Goal: Transaction & Acquisition: Book appointment/travel/reservation

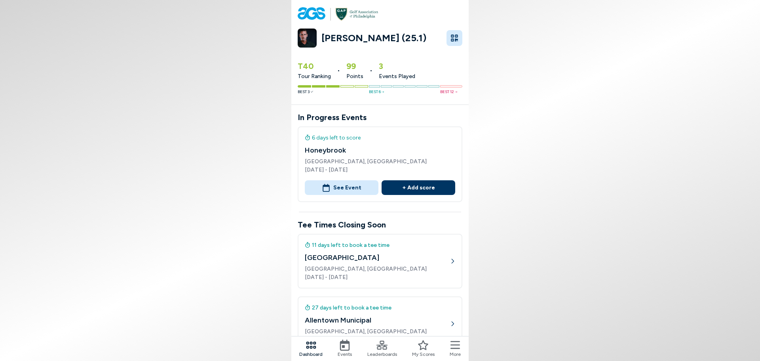
click at [342, 346] on icon at bounding box center [344, 344] width 11 height 11
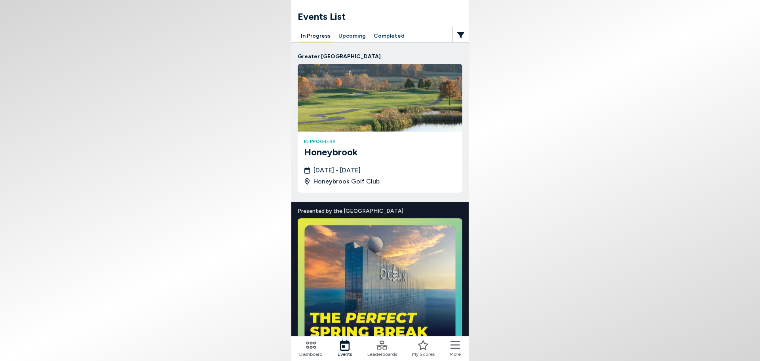
click at [343, 36] on button "Upcoming" at bounding box center [352, 36] width 34 height 12
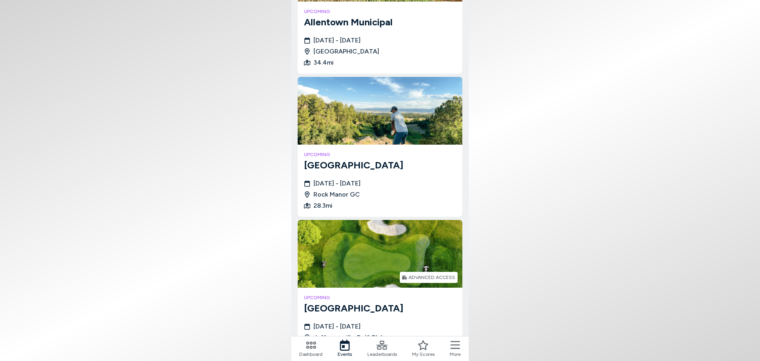
scroll to position [219, 0]
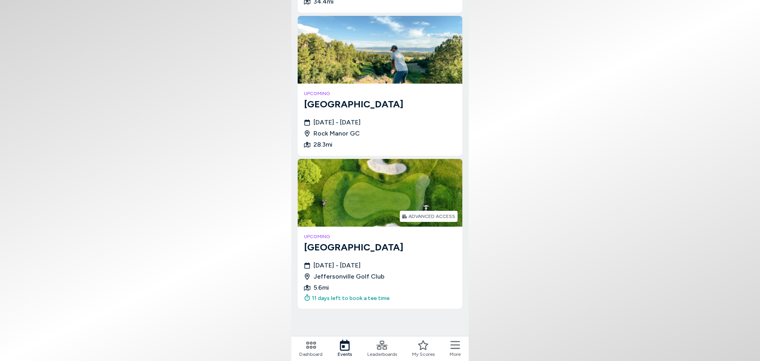
click at [345, 199] on img at bounding box center [380, 193] width 165 height 68
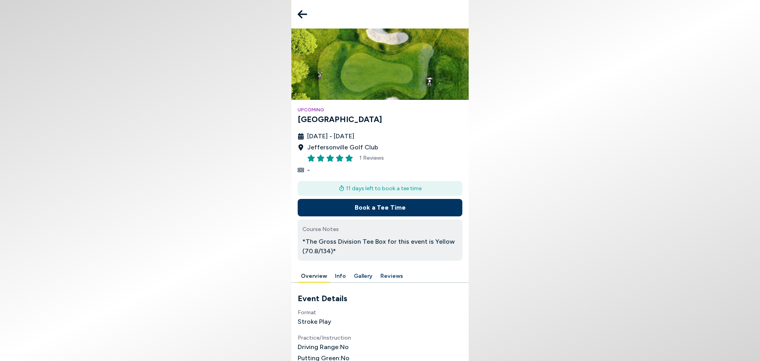
click at [345, 199] on button "Book a Tee Time" at bounding box center [380, 207] width 165 height 17
click at [343, 209] on button "Book a Tee Time" at bounding box center [380, 207] width 165 height 17
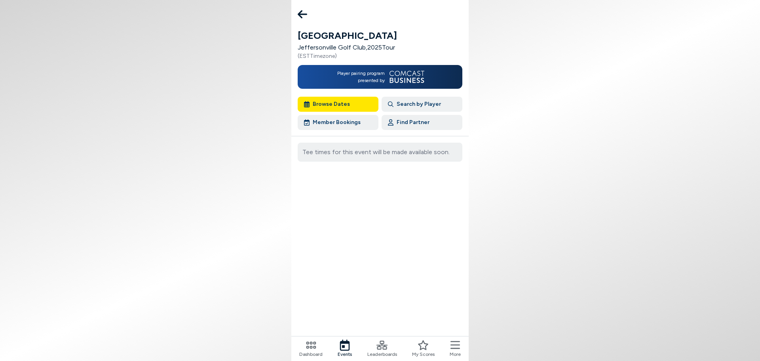
click at [334, 101] on button "Browse Dates" at bounding box center [338, 104] width 81 height 15
click at [314, 103] on button "Browse Dates" at bounding box center [338, 104] width 81 height 15
click at [410, 102] on button "Search by Player" at bounding box center [422, 104] width 81 height 15
click at [339, 125] on button "Member Bookings" at bounding box center [338, 122] width 81 height 15
click at [408, 120] on button "Find Partner" at bounding box center [422, 122] width 81 height 15
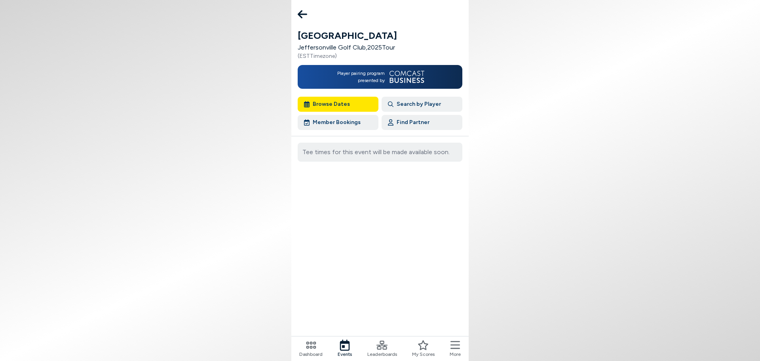
click at [312, 26] on div "Jeffersonville Jeffersonville Golf Club , 2025 Tour ( EST Timezone) Player pair…" at bounding box center [379, 180] width 177 height 361
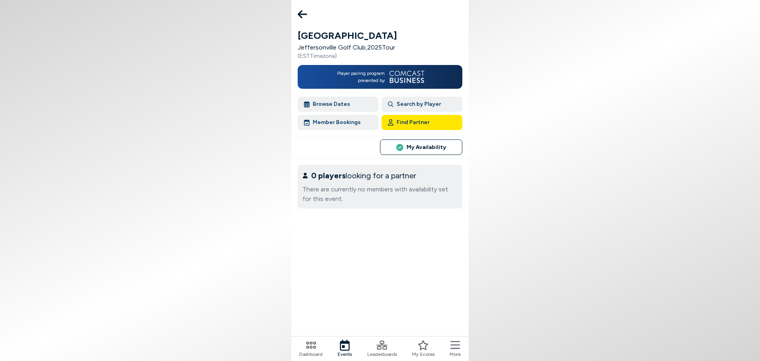
click at [323, 120] on button "Member Bookings" at bounding box center [338, 122] width 81 height 15
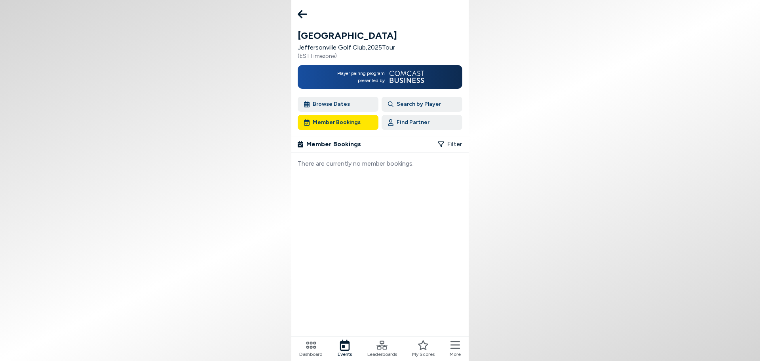
click at [323, 120] on button "Member Bookings" at bounding box center [338, 122] width 81 height 15
click at [331, 103] on button "Browse Dates" at bounding box center [338, 104] width 81 height 15
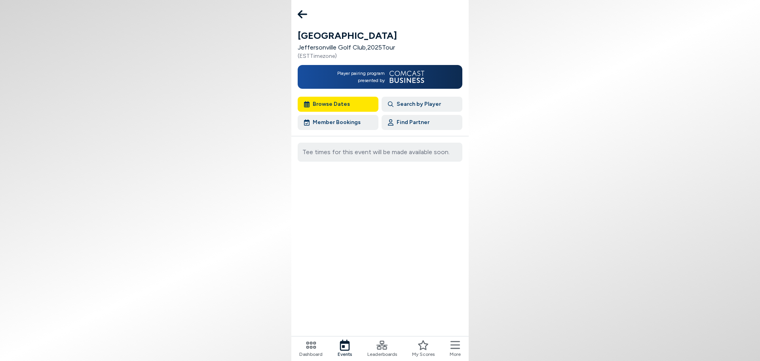
click at [302, 14] on icon at bounding box center [303, 14] width 10 height 8
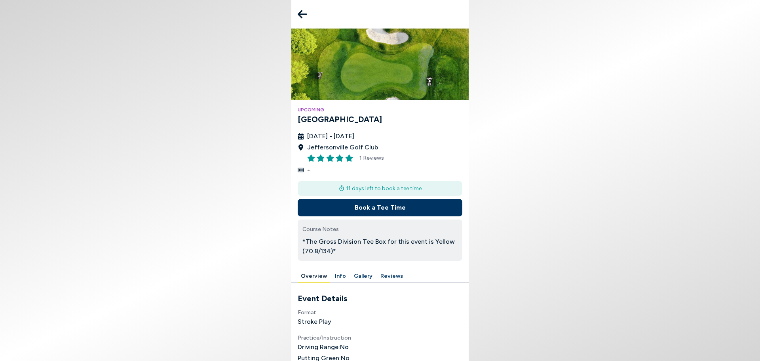
click at [305, 11] on icon at bounding box center [303, 14] width 10 height 16
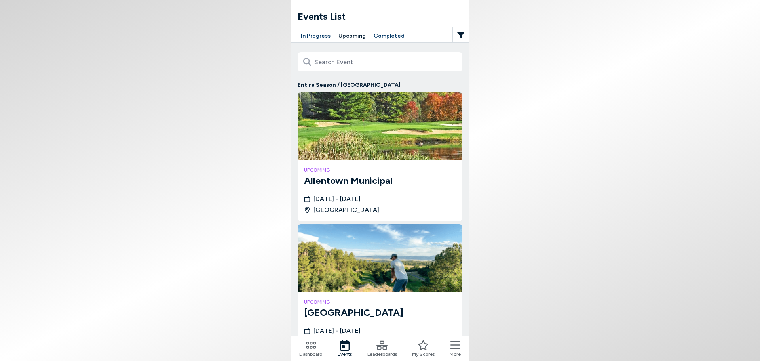
click at [453, 345] on icon at bounding box center [456, 345] width 10 height 8
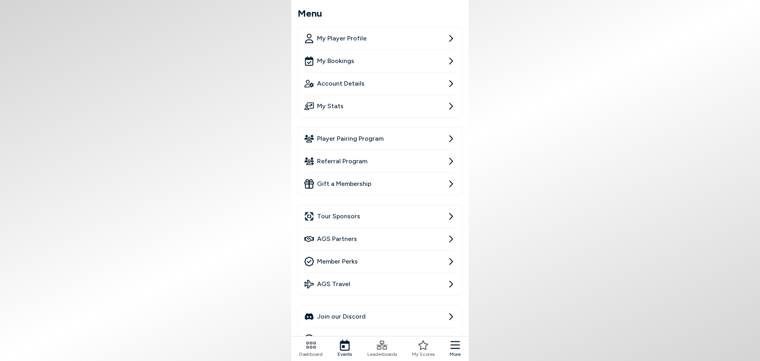
click at [354, 260] on span "Member Perks" at bounding box center [337, 262] width 41 height 10
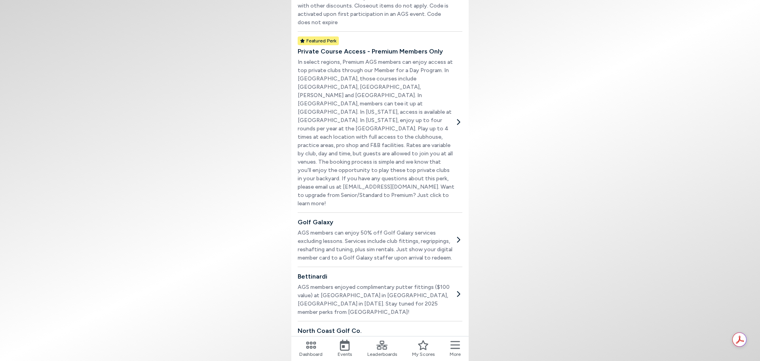
scroll to position [356, 0]
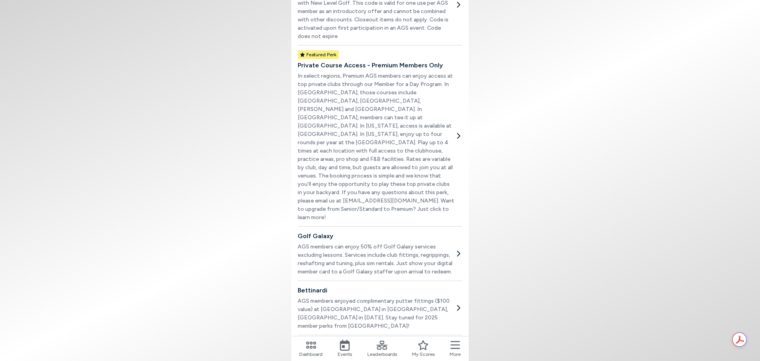
click at [386, 129] on p "In select regions, Premium AGS members can enjoy access at top private clubs th…" at bounding box center [376, 147] width 157 height 150
click at [188, 135] on body "Member Perks When you join the Amateur Golf Society, you get more than just acc…" at bounding box center [380, 180] width 760 height 361
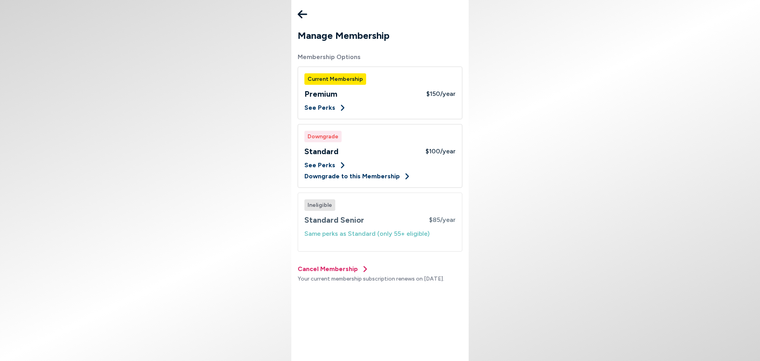
click at [304, 16] on icon at bounding box center [303, 14] width 10 height 16
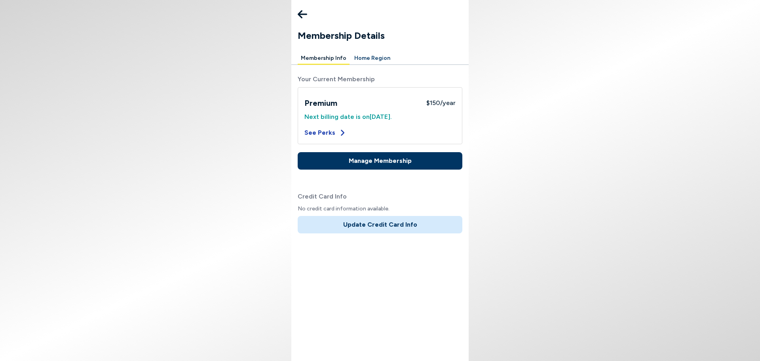
click at [332, 133] on button "See Perks" at bounding box center [326, 133] width 42 height 10
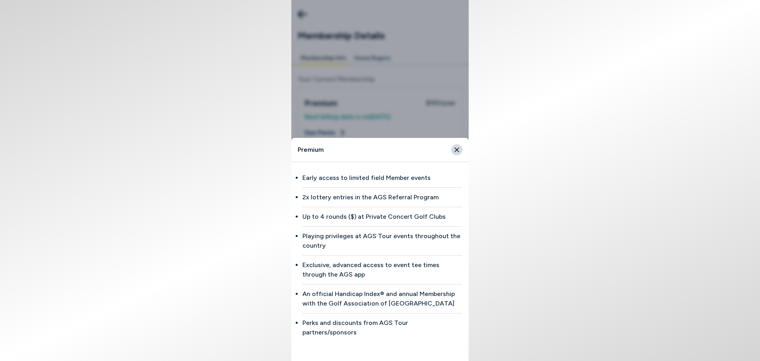
click at [460, 153] on icon "Close" at bounding box center [456, 149] width 7 height 7
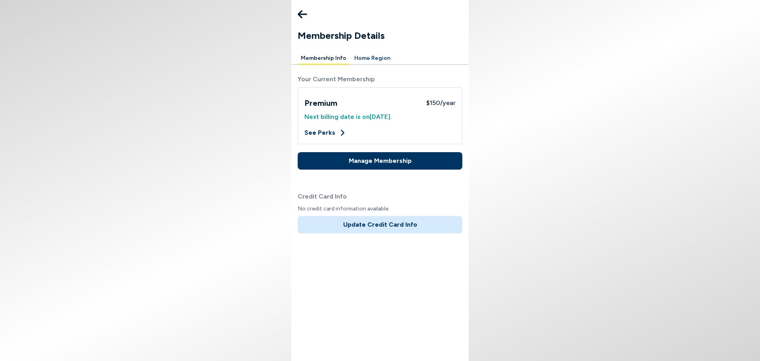
click at [303, 17] on icon at bounding box center [303, 14] width 10 height 16
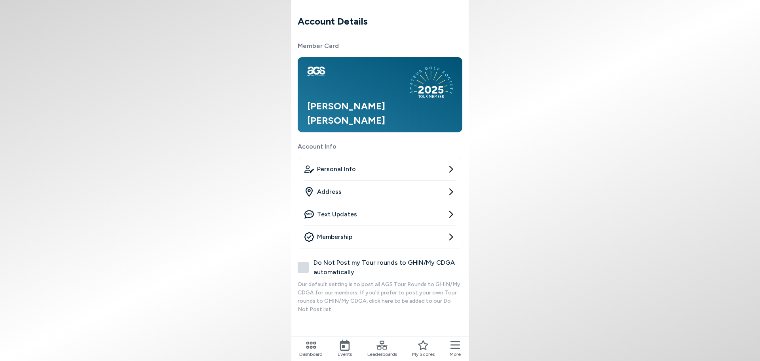
click at [421, 346] on icon at bounding box center [423, 344] width 11 height 11
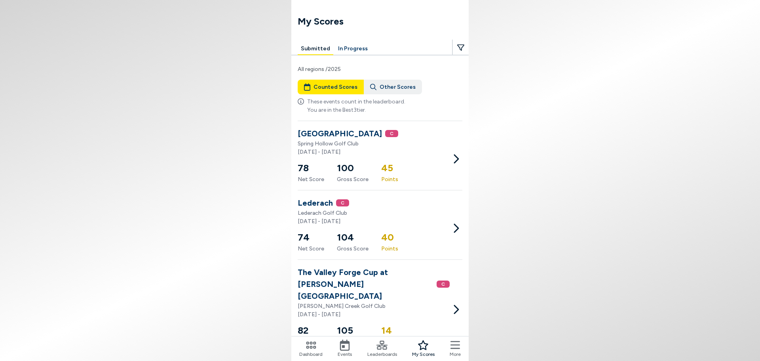
click at [460, 351] on span "More" at bounding box center [455, 353] width 11 height 7
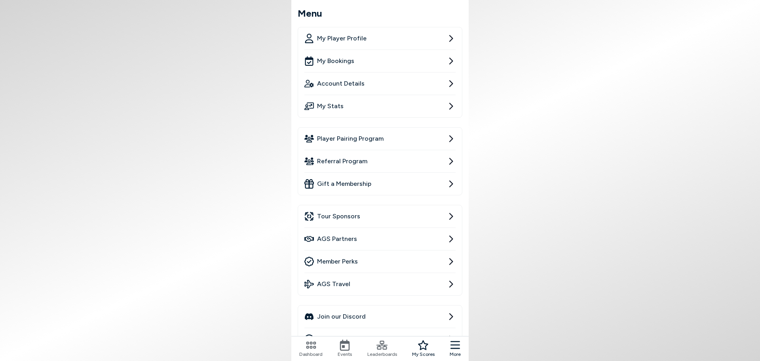
click at [364, 265] on link "Member Perks" at bounding box center [380, 261] width 151 height 22
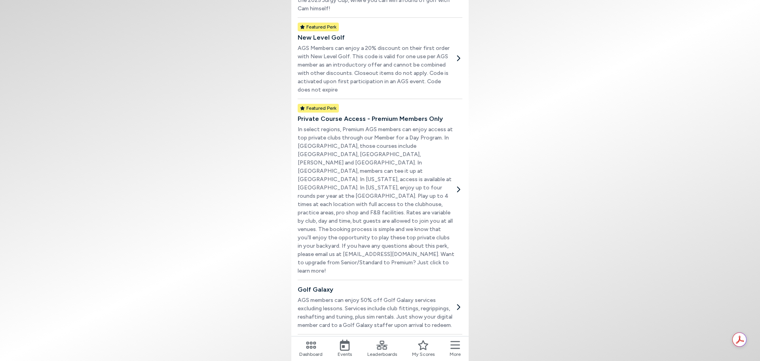
scroll to position [317, 0]
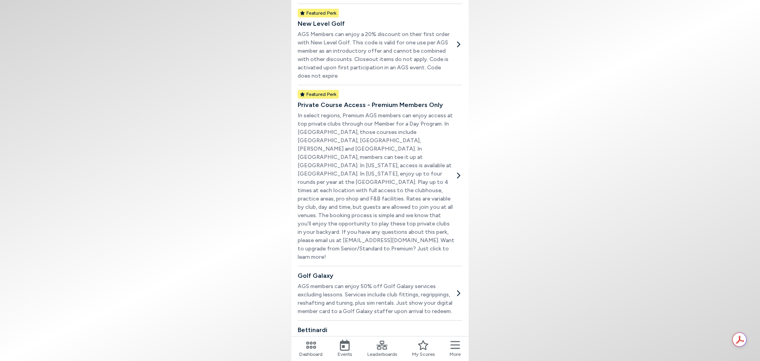
click at [358, 211] on p "In select regions, Premium AGS members can enjoy access at top private clubs th…" at bounding box center [376, 186] width 157 height 150
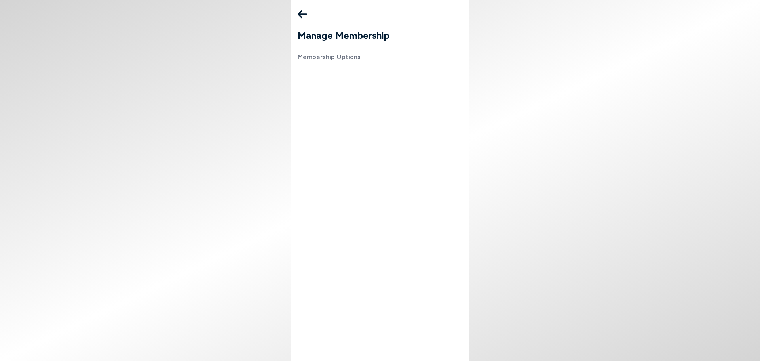
click at [307, 13] on button at bounding box center [303, 14] width 16 height 16
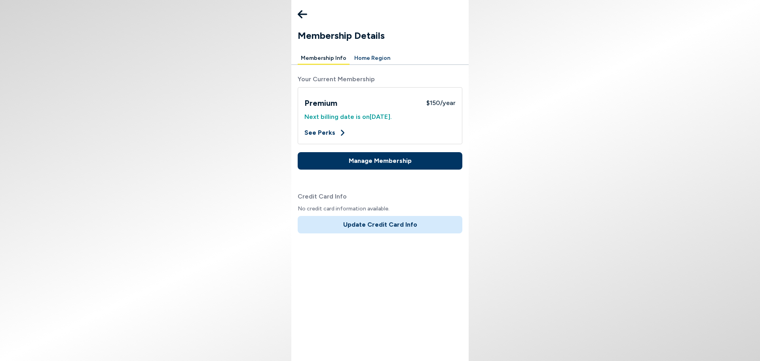
click at [303, 13] on icon at bounding box center [303, 14] width 10 height 16
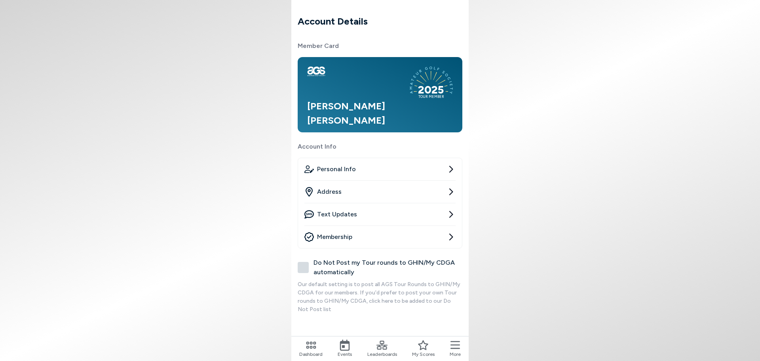
click at [337, 237] on span "Membership" at bounding box center [334, 237] width 35 height 10
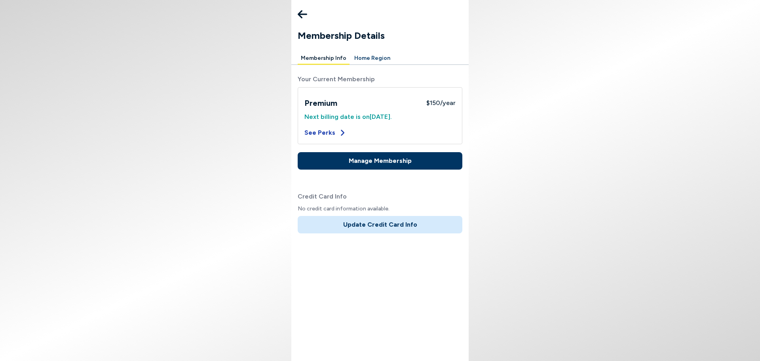
click at [320, 134] on button "See Perks" at bounding box center [326, 133] width 42 height 10
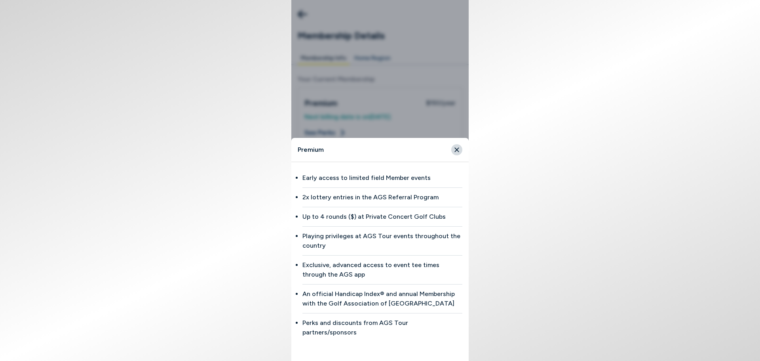
click at [455, 153] on icon "Close" at bounding box center [456, 149] width 7 height 7
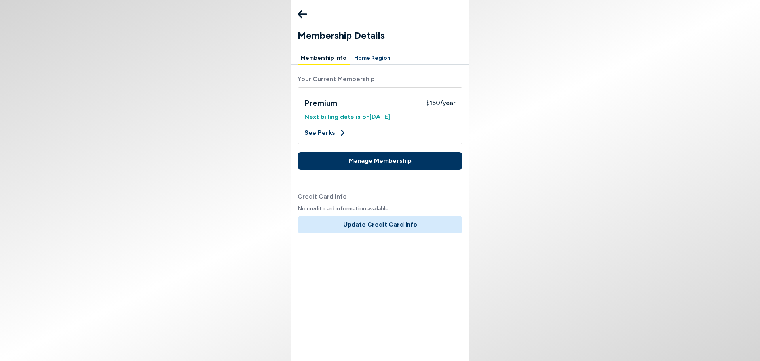
click at [370, 57] on button "Home Region" at bounding box center [372, 58] width 42 height 12
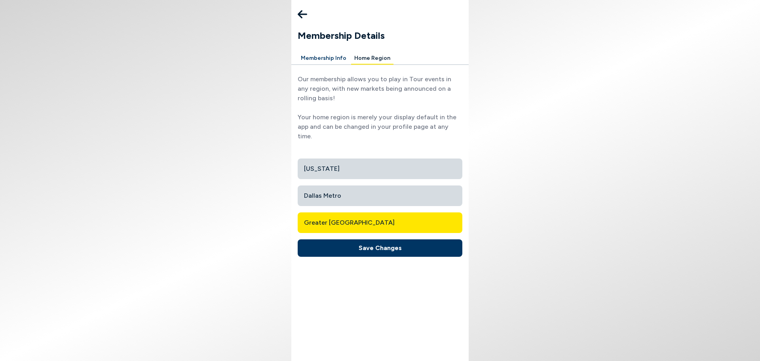
click at [297, 15] on button at bounding box center [303, 14] width 16 height 16
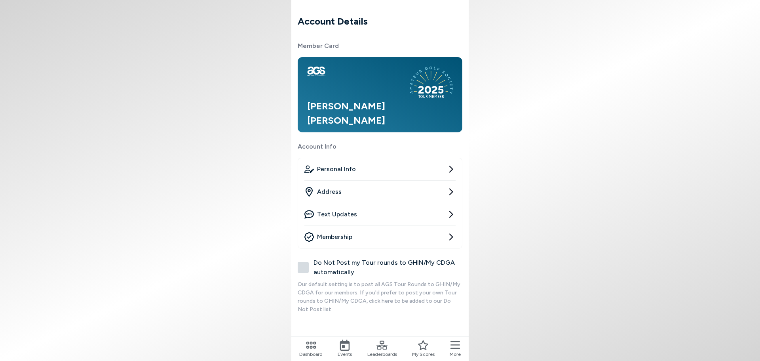
click at [460, 345] on button "More" at bounding box center [455, 348] width 11 height 18
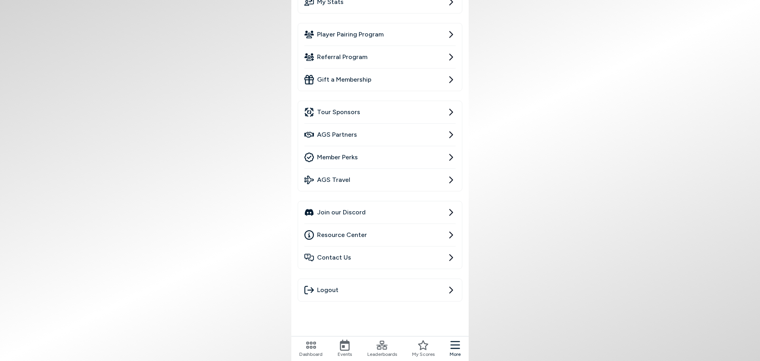
scroll to position [118, 0]
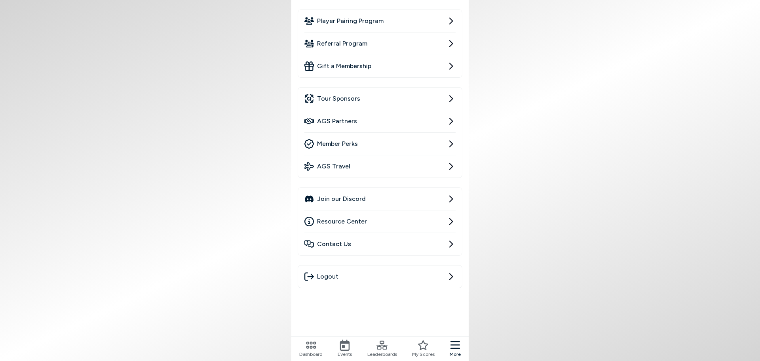
click at [447, 215] on link "Resource Center" at bounding box center [380, 221] width 151 height 22
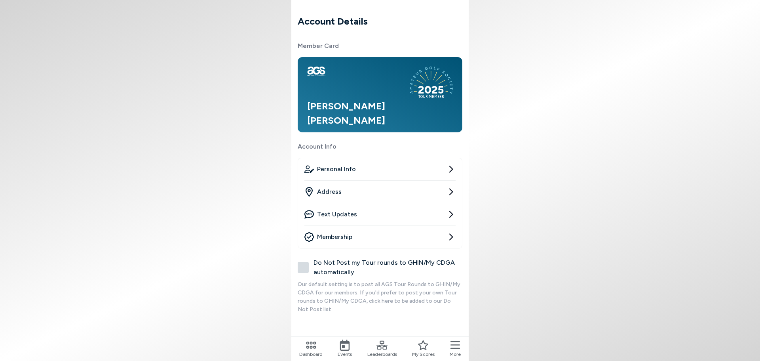
click at [310, 356] on span "Dashboard" at bounding box center [310, 353] width 23 height 7
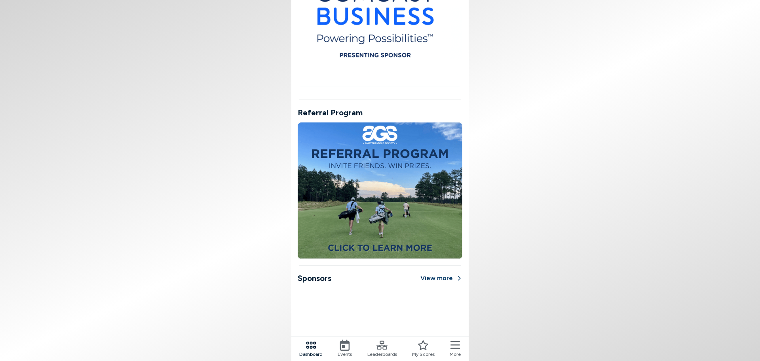
scroll to position [591, 0]
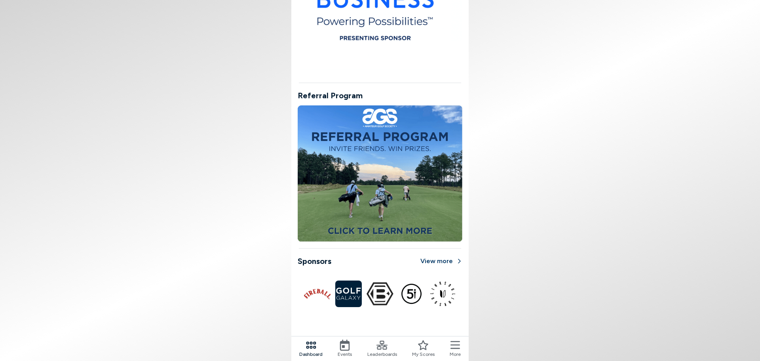
click at [451, 344] on icon at bounding box center [456, 344] width 10 height 11
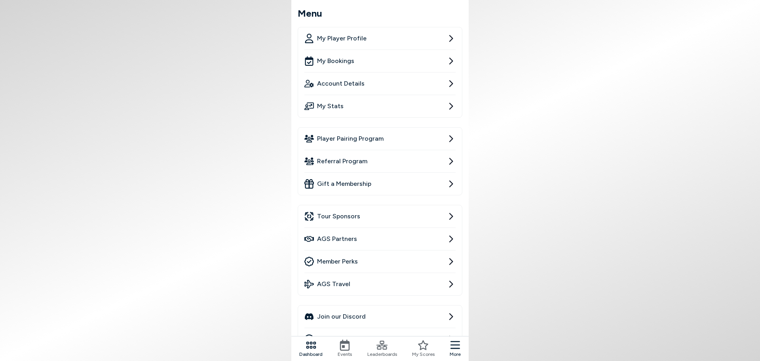
click at [441, 238] on link "AGS Partners" at bounding box center [380, 239] width 151 height 22
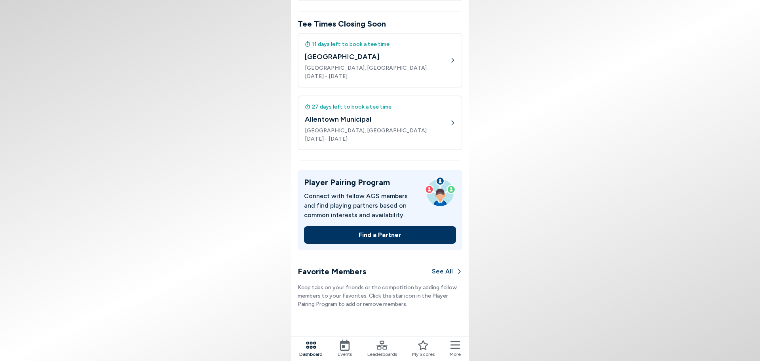
scroll to position [277, 0]
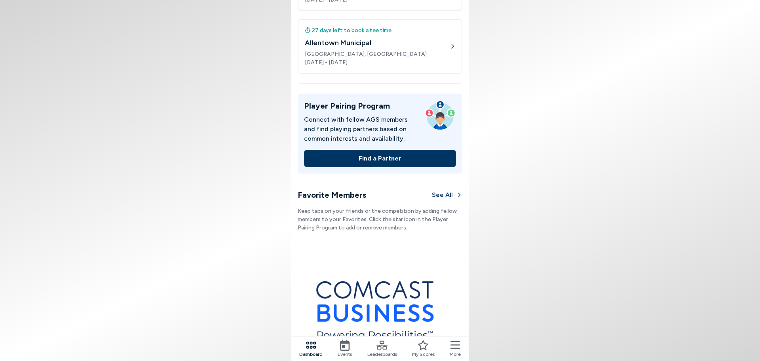
click at [447, 343] on nav "Dashboard Events Leaderboards My Scores More" at bounding box center [379, 348] width 177 height 25
click at [453, 346] on icon at bounding box center [456, 344] width 10 height 11
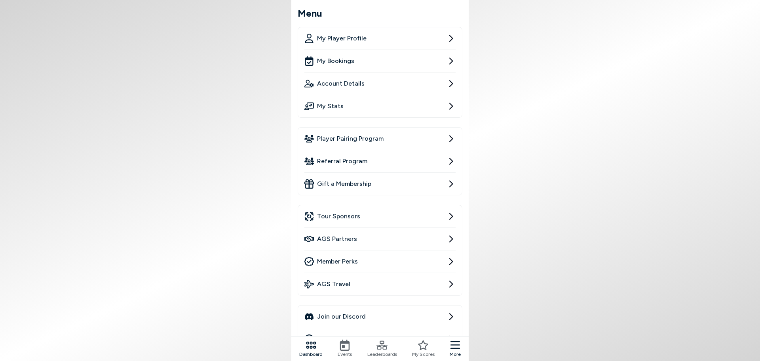
click at [444, 58] on link "My Bookings" at bounding box center [380, 61] width 151 height 22
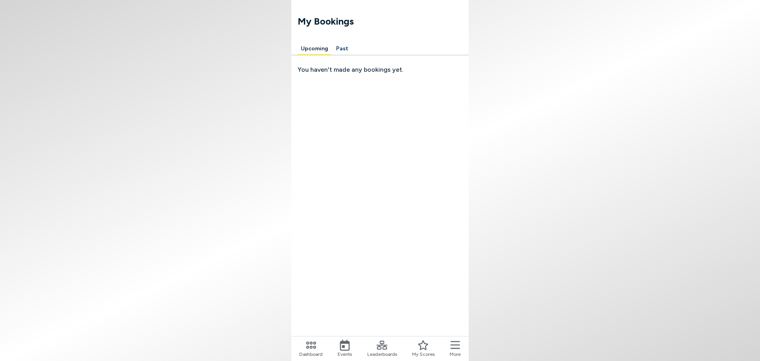
click at [341, 47] on button "Past" at bounding box center [342, 49] width 19 height 12
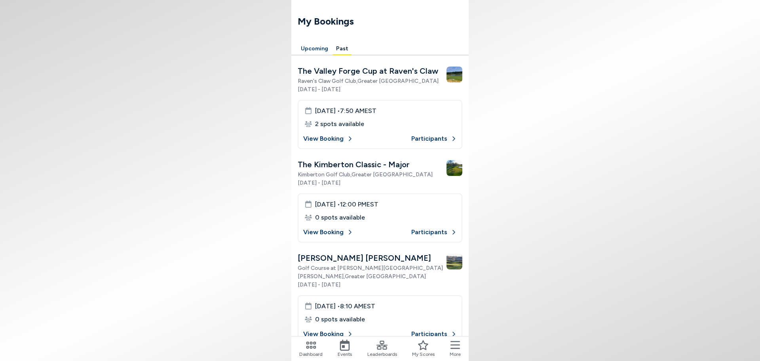
click at [341, 47] on button "Past" at bounding box center [342, 49] width 19 height 12
click at [314, 48] on button "Upcoming" at bounding box center [315, 49] width 34 height 12
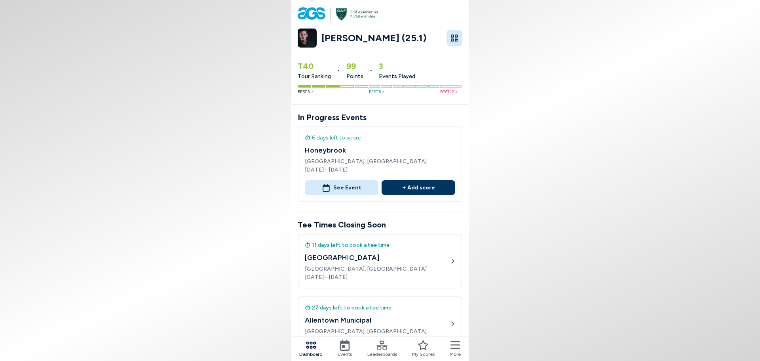
click at [456, 347] on icon at bounding box center [456, 344] width 10 height 11
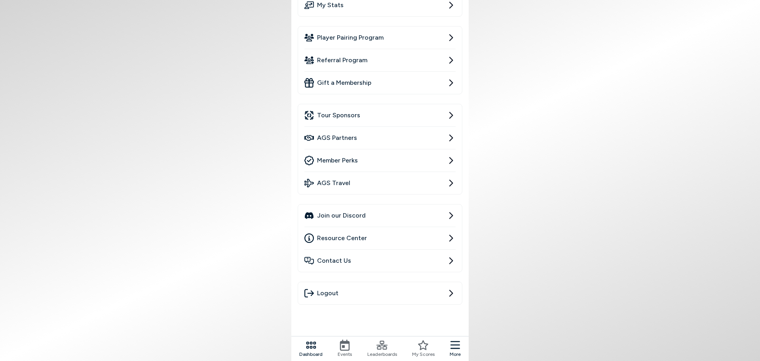
scroll to position [118, 0]
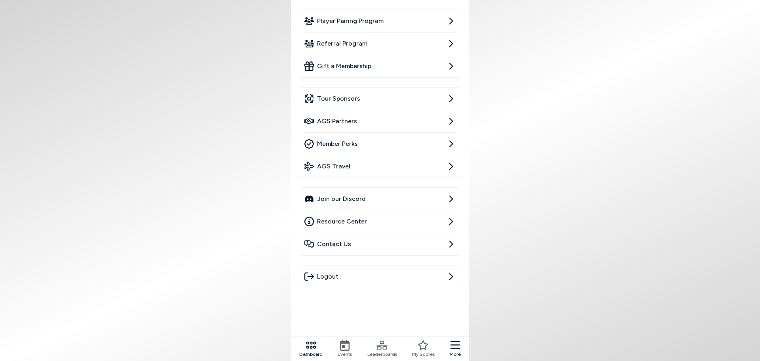
click at [447, 141] on icon at bounding box center [451, 144] width 10 height 10
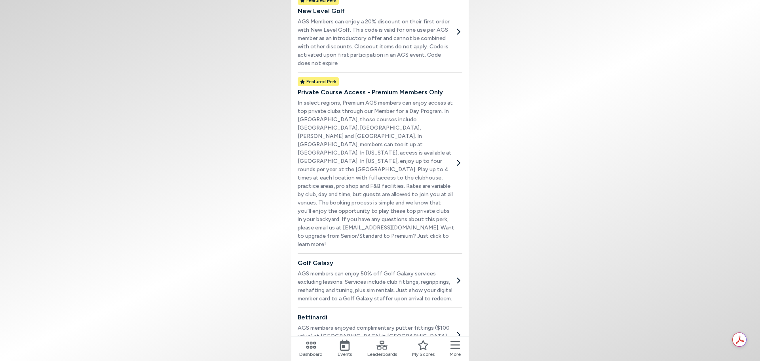
scroll to position [307, 0]
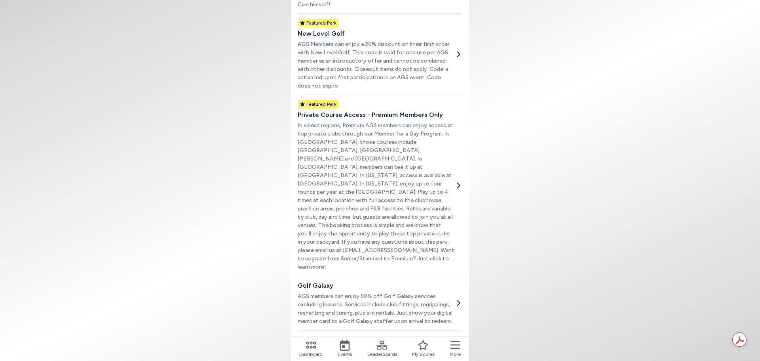
click at [461, 181] on icon at bounding box center [459, 185] width 8 height 8
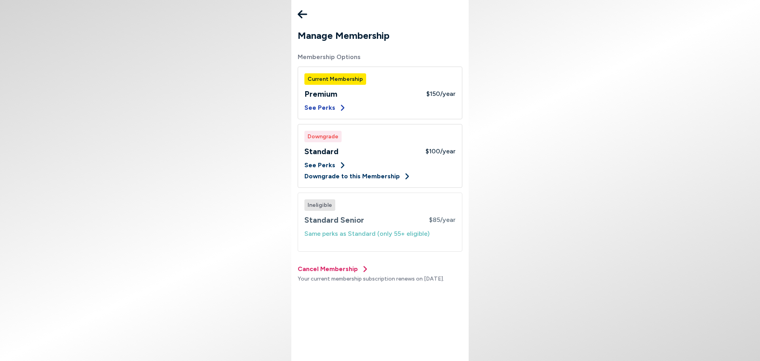
click at [343, 106] on icon "button" at bounding box center [343, 108] width 8 height 8
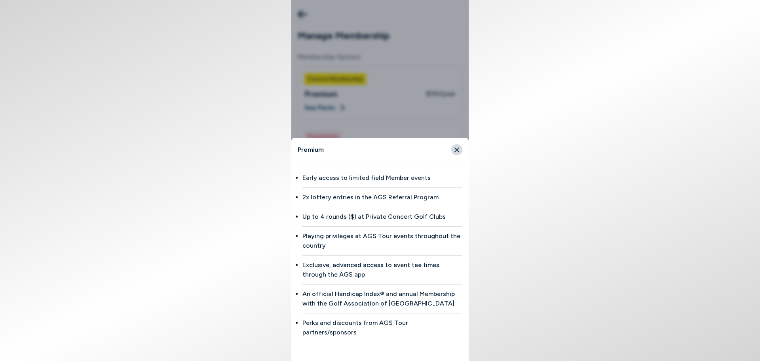
click at [456, 152] on icon "Close" at bounding box center [457, 149] width 4 height 4
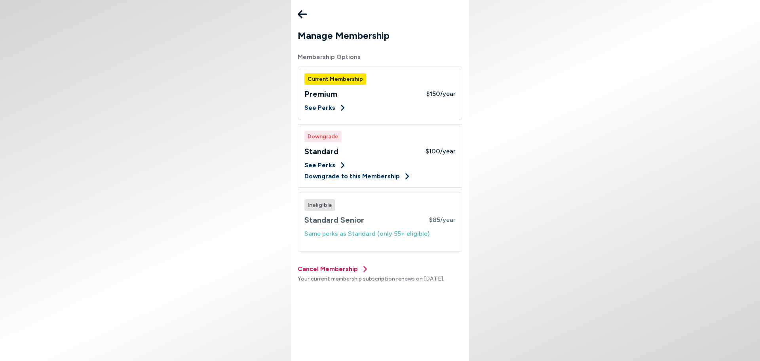
click at [305, 13] on icon at bounding box center [303, 14] width 10 height 16
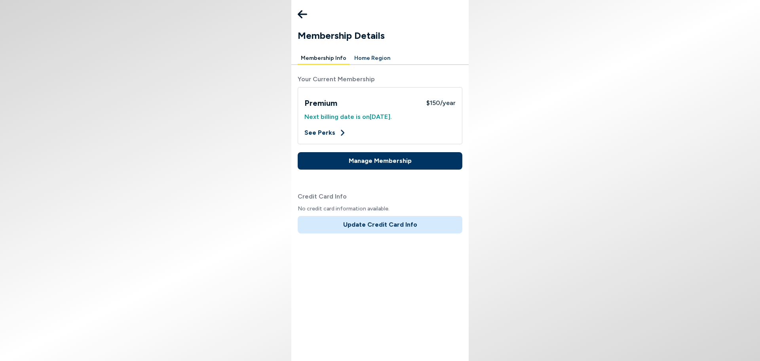
click at [303, 16] on icon at bounding box center [303, 14] width 10 height 16
